Goal: Task Accomplishment & Management: Manage account settings

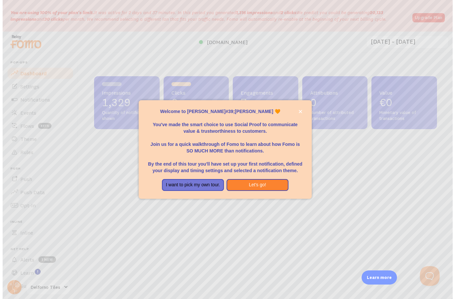
scroll to position [172, 343]
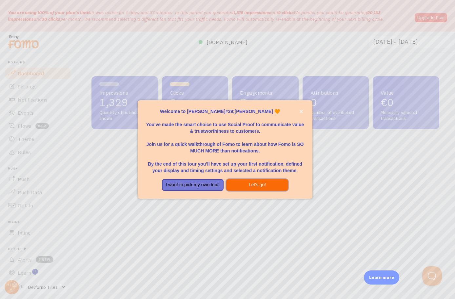
click at [257, 183] on button "Let's go!" at bounding box center [257, 185] width 62 height 12
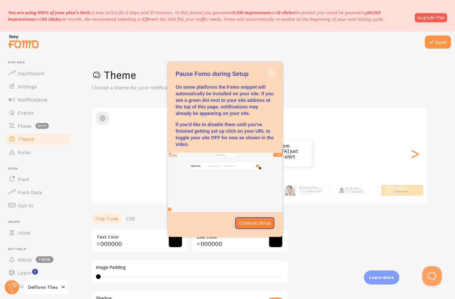
click at [271, 73] on icon "close," at bounding box center [271, 73] width 3 height 3
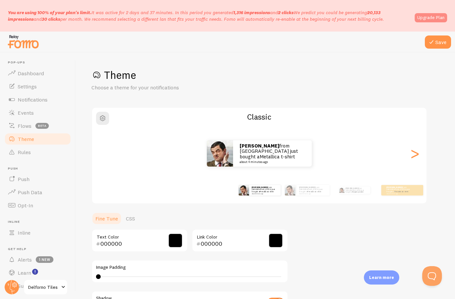
click at [430, 19] on link "Upgrade Plan" at bounding box center [431, 17] width 32 height 9
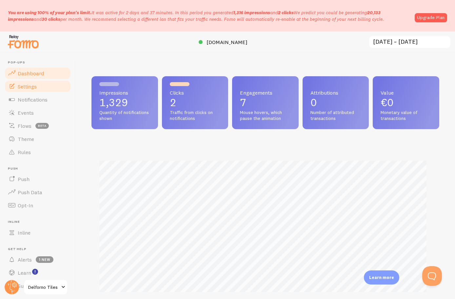
click at [34, 84] on span "Settings" at bounding box center [27, 86] width 19 height 7
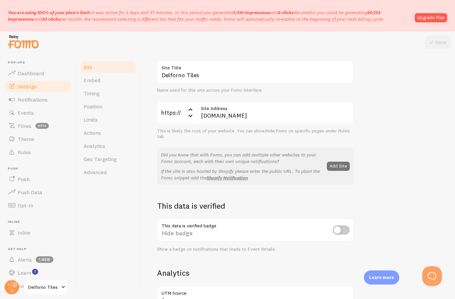
scroll to position [66, 0]
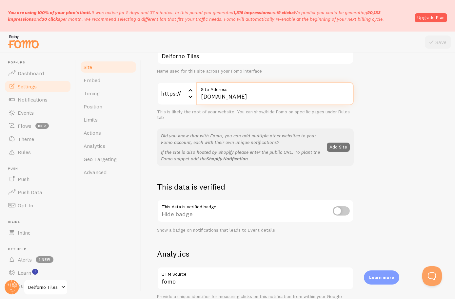
drag, startPoint x: 224, startPoint y: 96, endPoint x: 268, endPoint y: 95, distance: 44.3
click at [268, 95] on input "[DOMAIN_NAME]" at bounding box center [275, 93] width 157 height 23
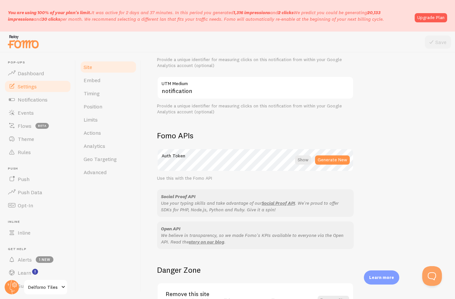
scroll to position [352, 0]
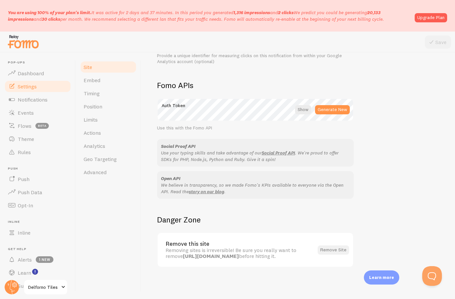
click at [334, 251] on button "Remove Site" at bounding box center [333, 249] width 31 height 9
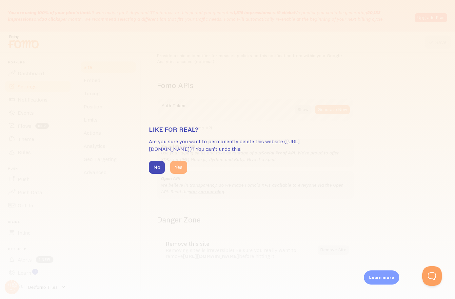
click at [177, 167] on button "Yes" at bounding box center [178, 166] width 17 height 13
